Goal: Transaction & Acquisition: Obtain resource

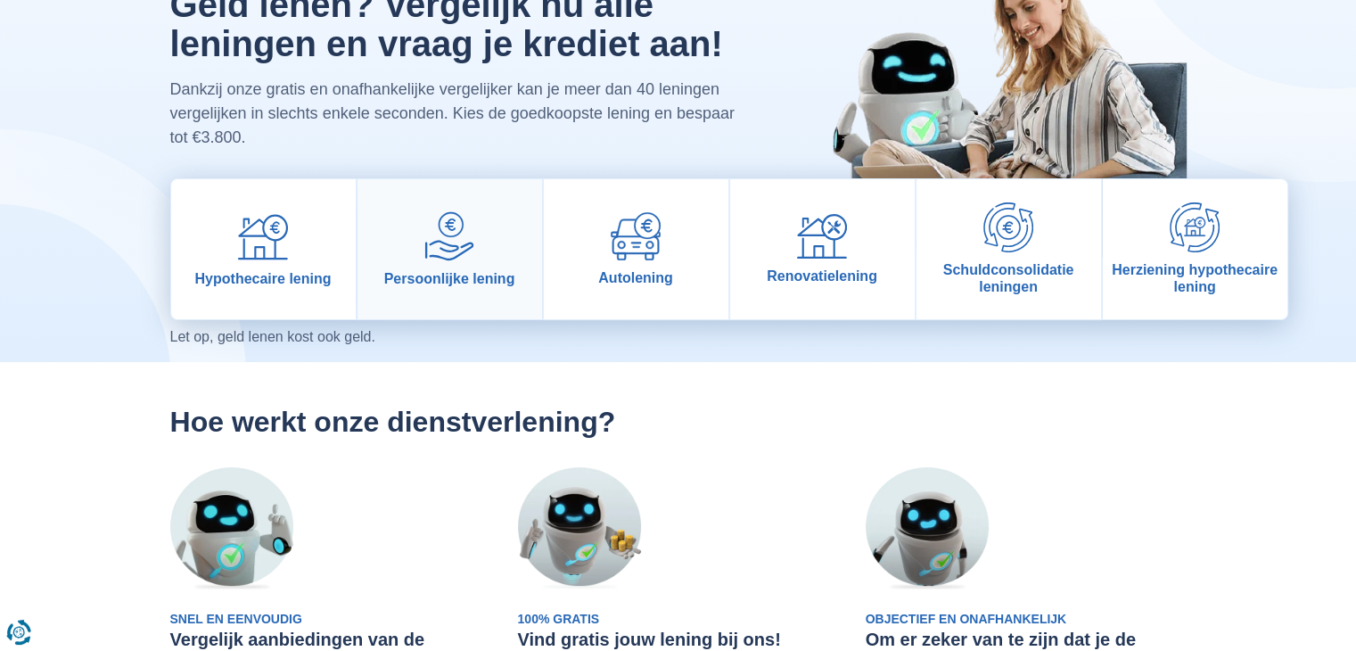
scroll to position [141, 0]
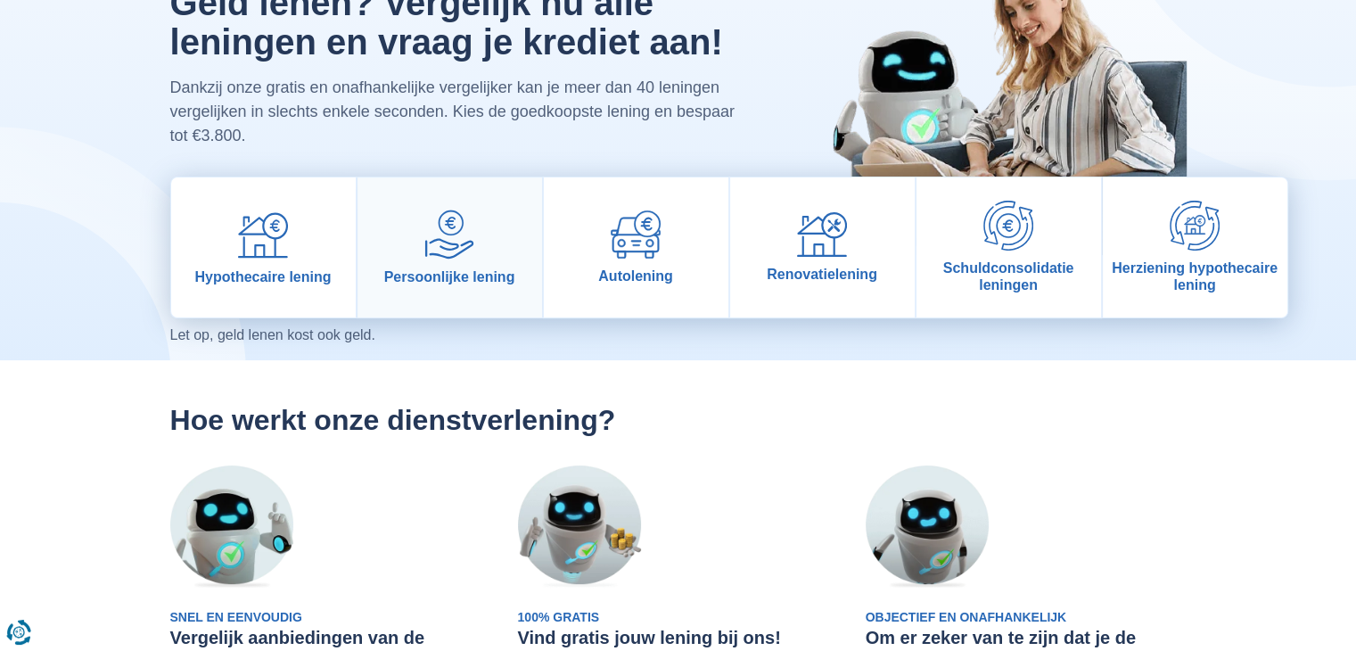
click at [463, 254] on img at bounding box center [450, 235] width 50 height 50
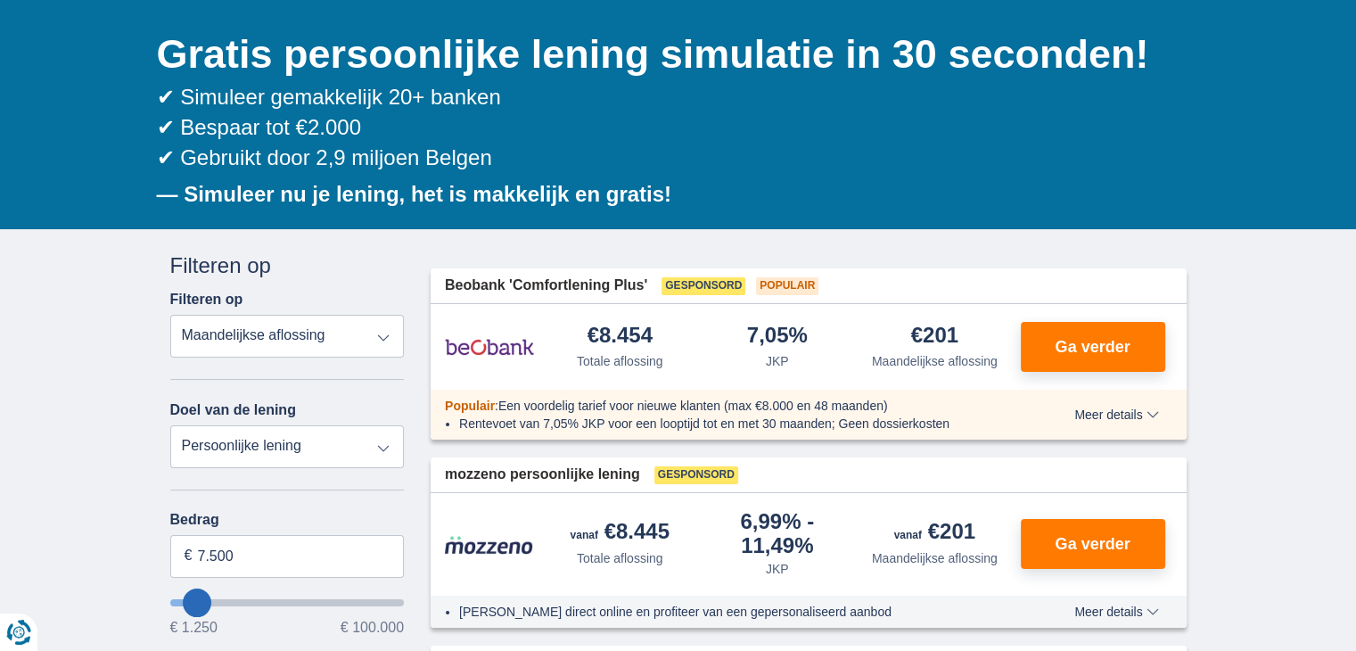
scroll to position [246, 0]
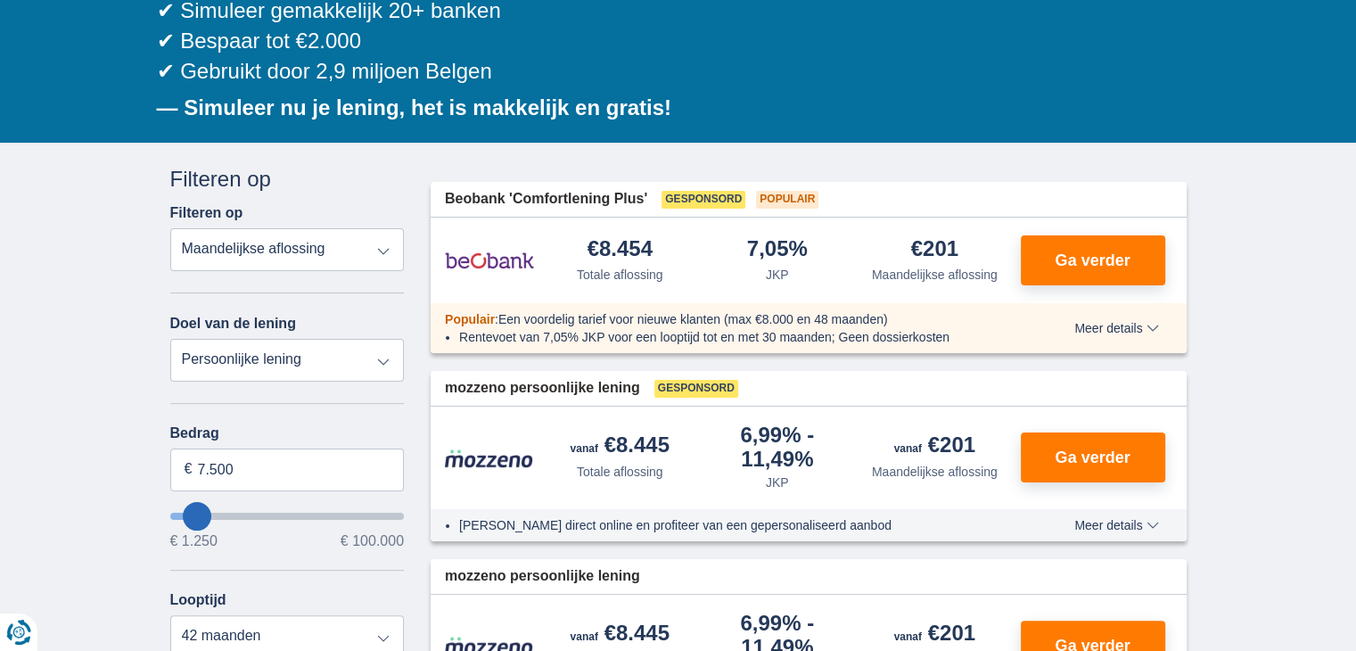
click at [207, 241] on select "Totale aflossing JKP Maandelijkse aflossing" at bounding box center [287, 249] width 235 height 43
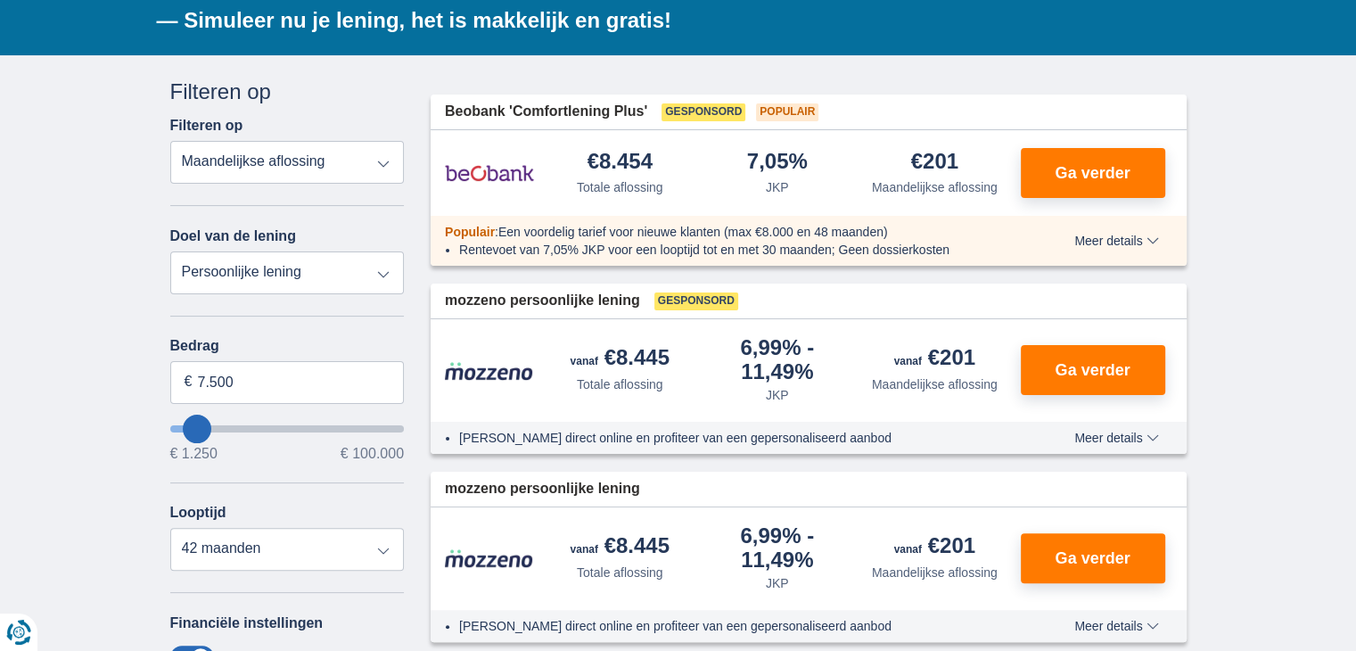
scroll to position [334, 0]
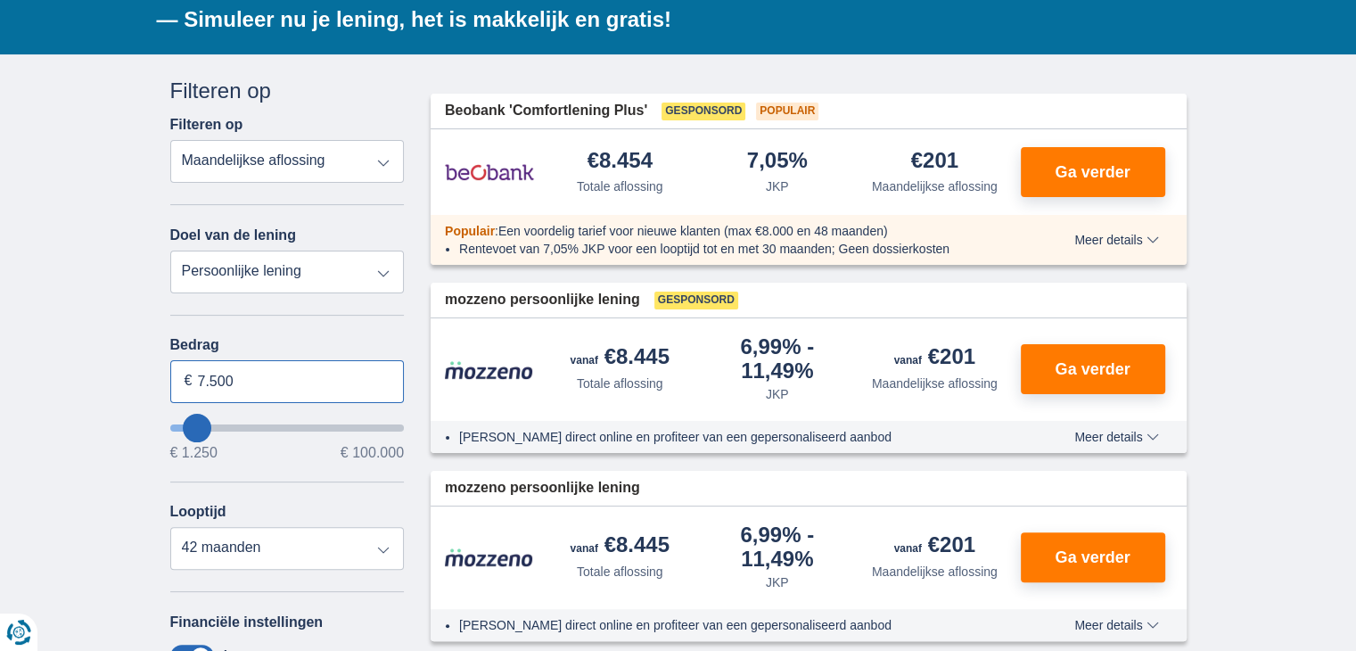
click at [214, 384] on input "7.500" at bounding box center [287, 381] width 235 height 43
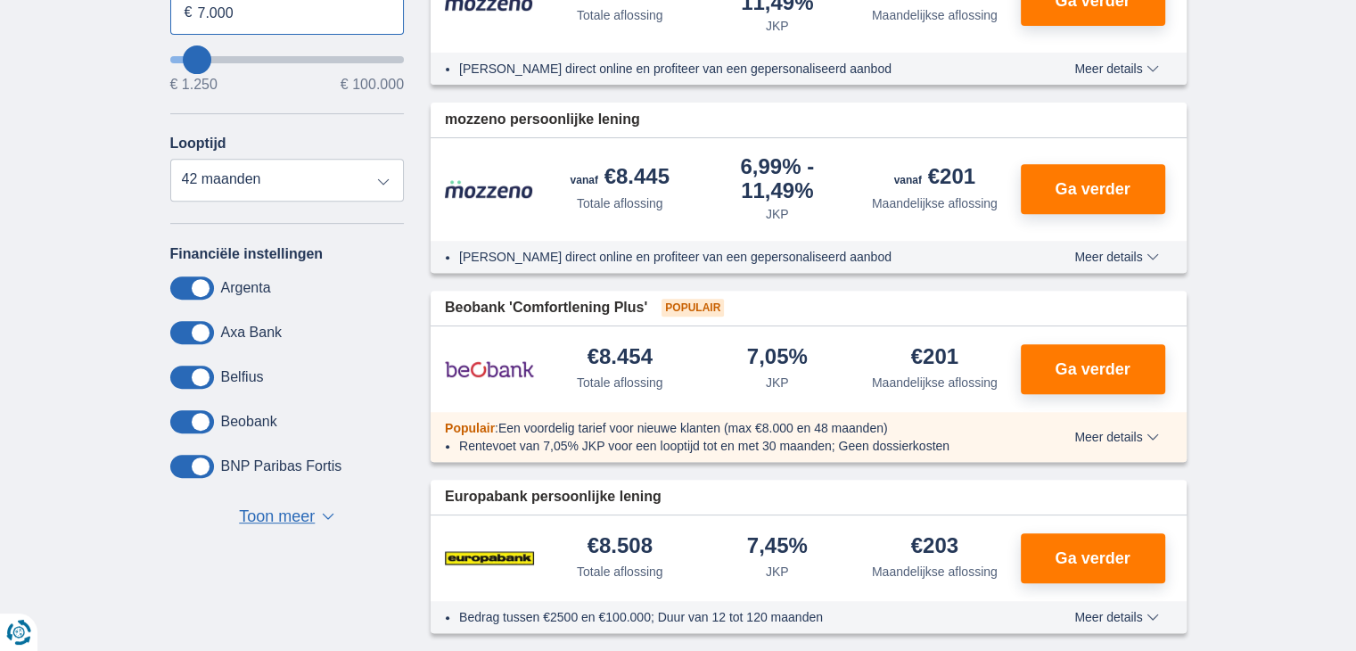
scroll to position [703, 0]
type input "7.000"
type input "7250"
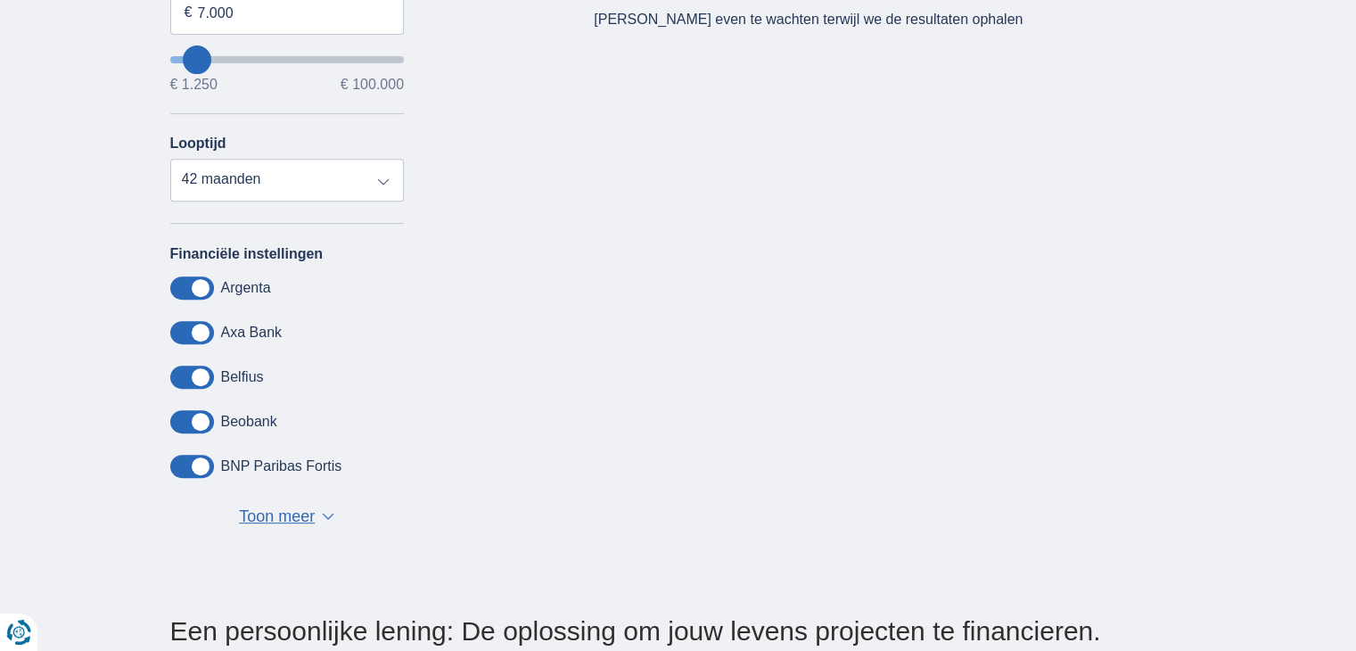
click at [281, 507] on span "Toon meer" at bounding box center [277, 517] width 76 height 23
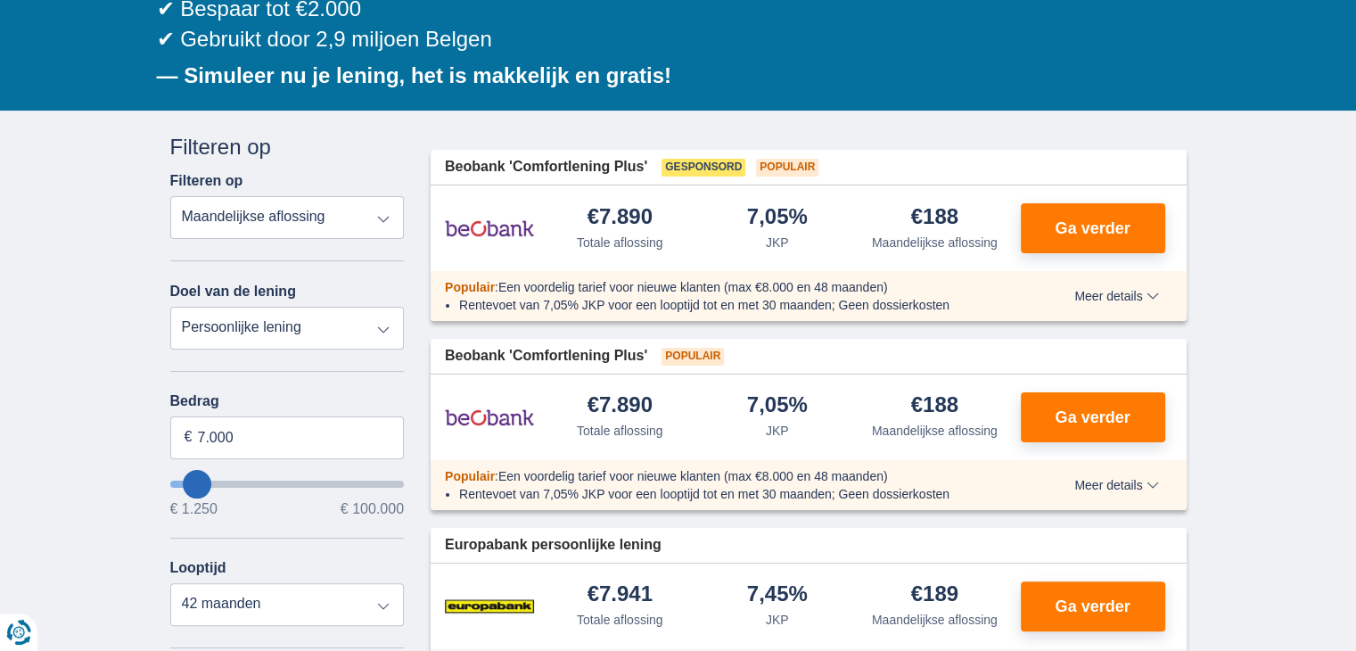
scroll to position [277, 0]
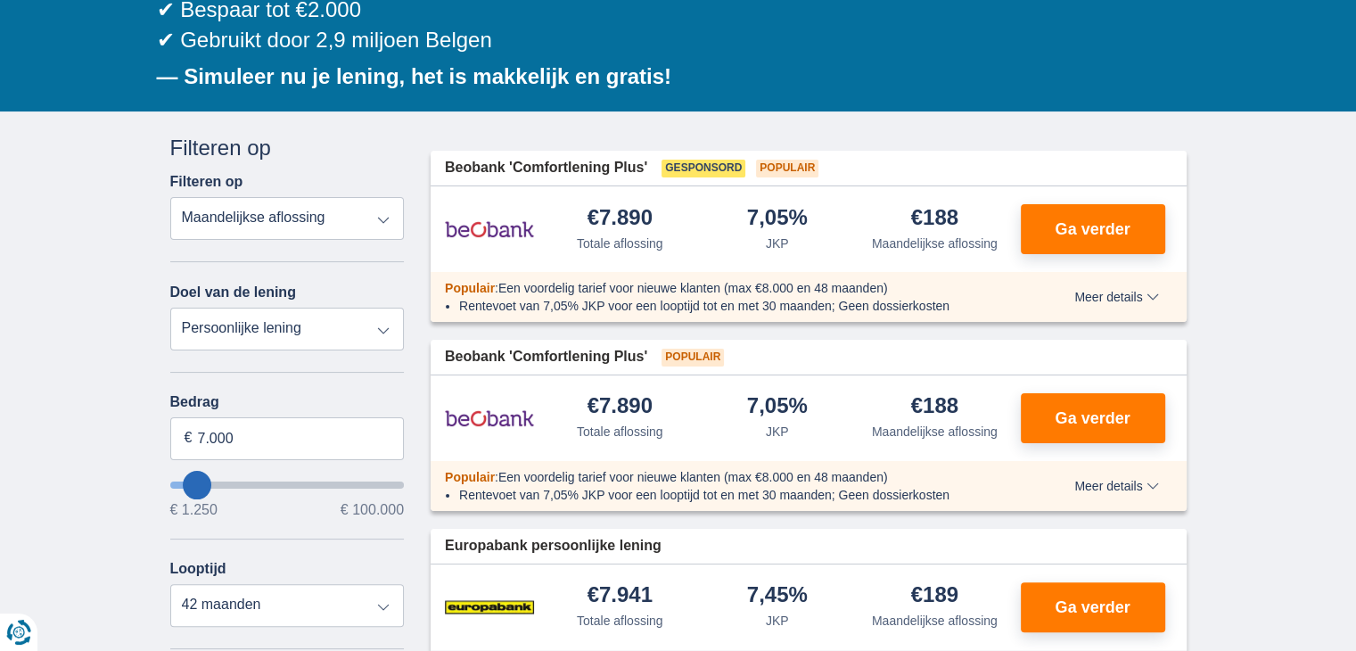
click at [1123, 482] on span "Meer details" at bounding box center [1117, 486] width 84 height 12
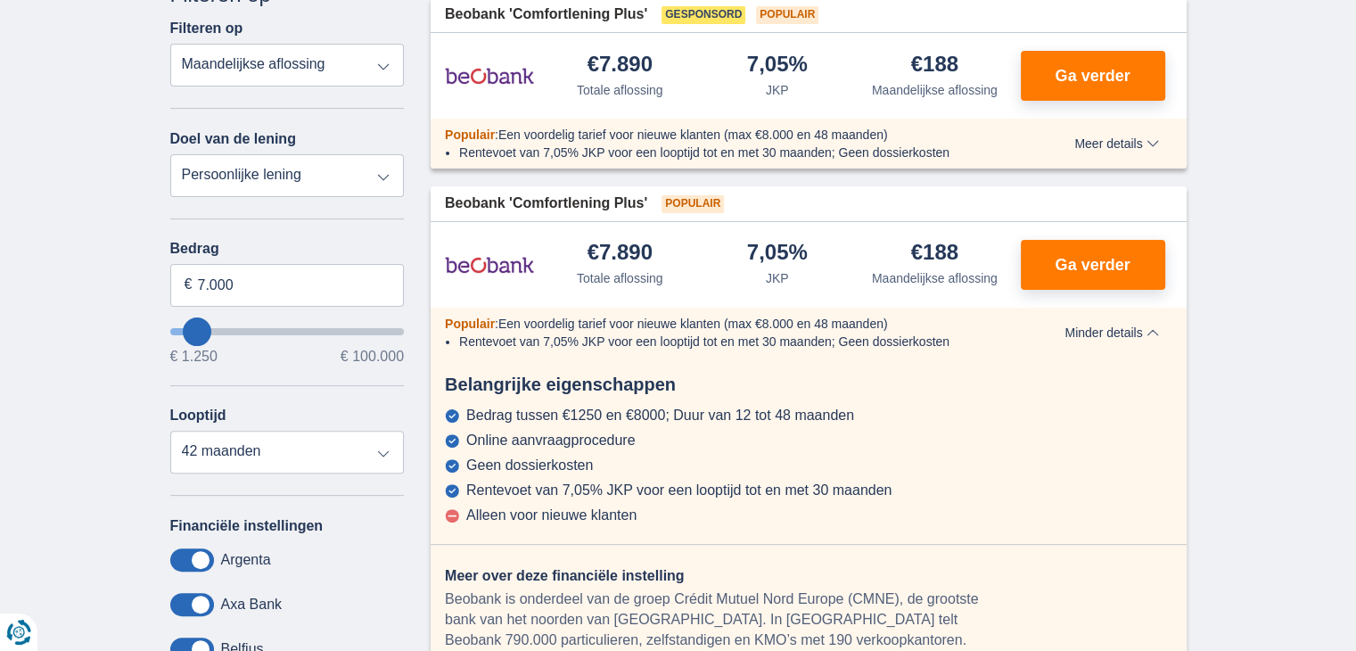
scroll to position [414, 0]
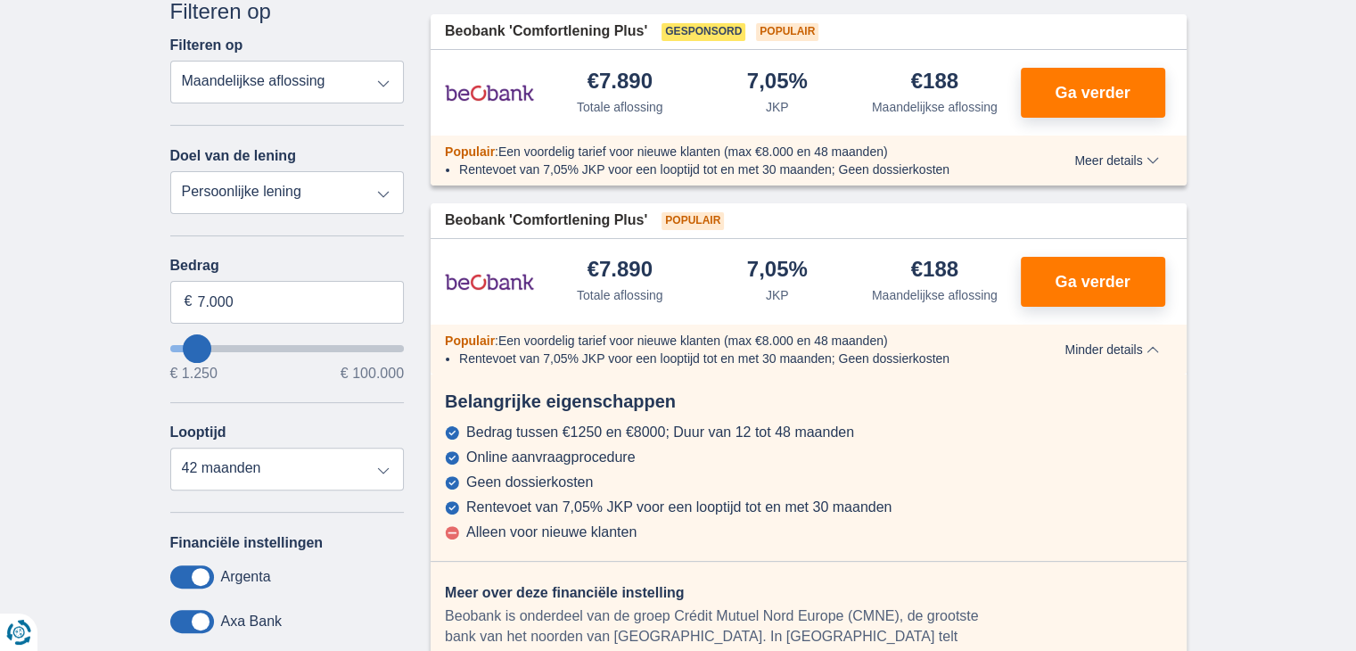
click at [861, 169] on li "Rentevoet van 7,05% JKP voor een looptijd tot en met 30 maanden; Geen dossierko…" at bounding box center [734, 170] width 550 height 18
click at [1078, 163] on span "Meer details" at bounding box center [1117, 160] width 84 height 12
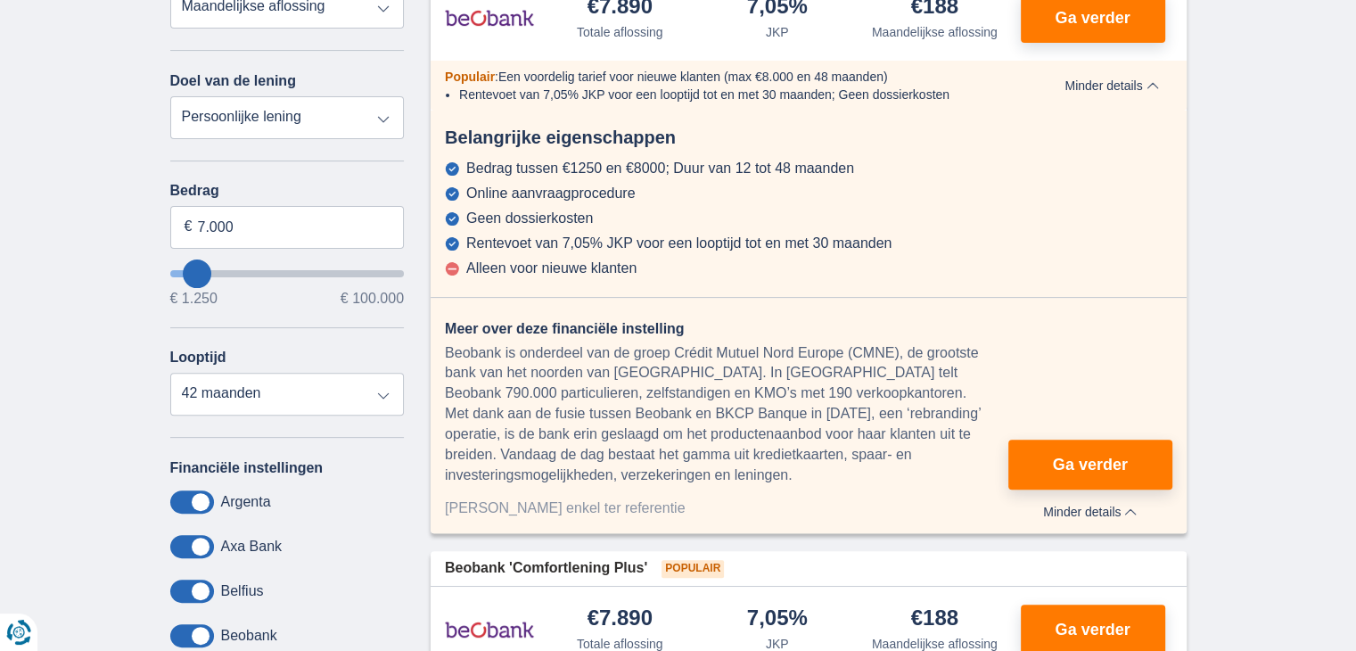
scroll to position [487, 0]
